Goal: Book appointment/travel/reservation

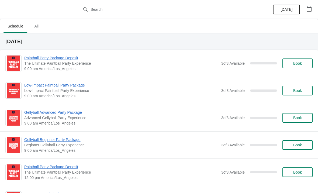
click at [309, 7] on icon "button" at bounding box center [309, 8] width 5 height 5
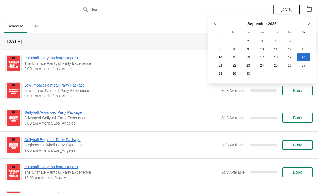
click at [309, 26] on button "Show next month, October 2025" at bounding box center [308, 23] width 10 height 10
click at [306, 40] on button "4" at bounding box center [304, 41] width 14 height 8
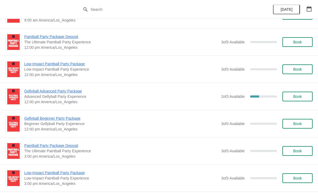
scroll to position [135, 0]
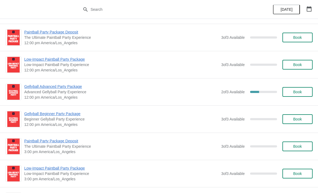
click at [62, 89] on span "Gellyball Advanced Party Package" at bounding box center [121, 86] width 194 height 5
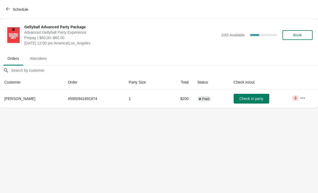
click at [303, 97] on icon "button" at bounding box center [302, 97] width 5 height 5
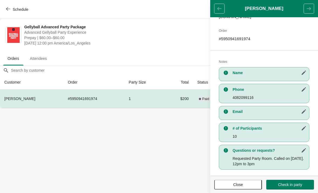
scroll to position [83, 0]
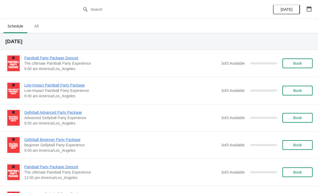
click at [309, 13] on button "button" at bounding box center [310, 9] width 10 height 10
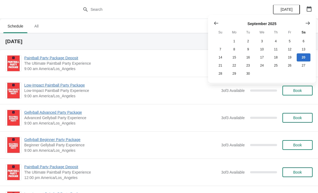
click at [309, 24] on icon "Show next month, October 2025" at bounding box center [307, 22] width 5 height 5
click at [306, 40] on button "4" at bounding box center [304, 41] width 14 height 8
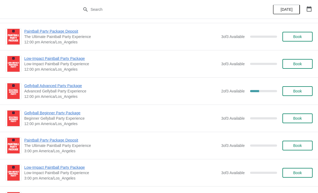
scroll to position [132, 0]
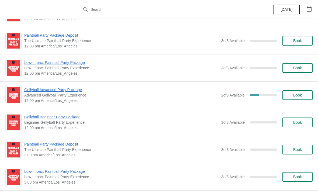
click at [68, 91] on span "Gellyball Advanced Party Package" at bounding box center [121, 89] width 194 height 5
